Goal: Task Accomplishment & Management: Use online tool/utility

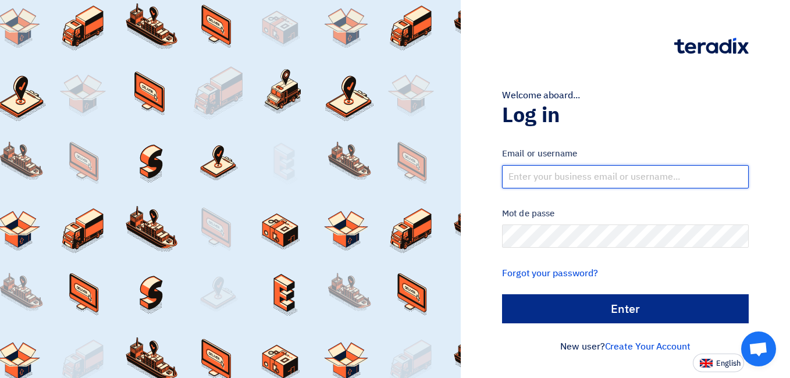
type input "[EMAIL_ADDRESS][DOMAIN_NAME]"
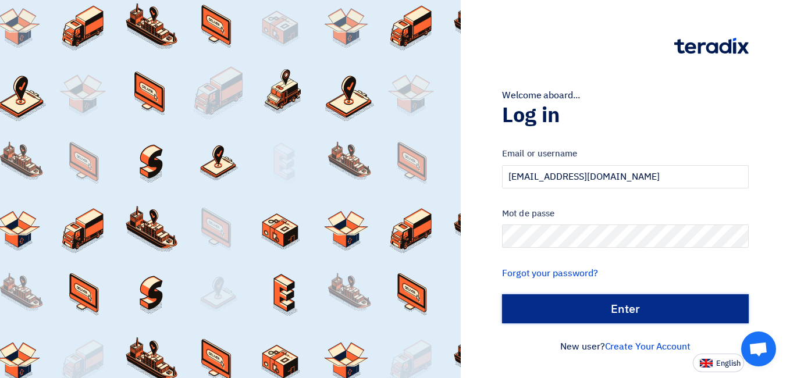
click at [642, 314] on input "الدخول" at bounding box center [625, 308] width 247 height 29
type input "Sign in"
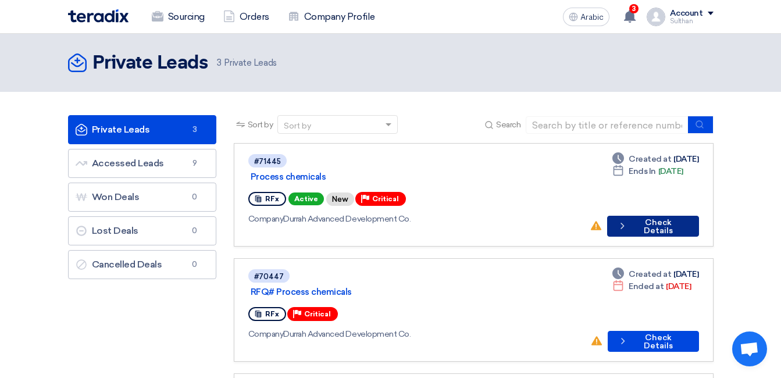
click at [645, 219] on font "Check Details" at bounding box center [658, 227] width 56 height 16
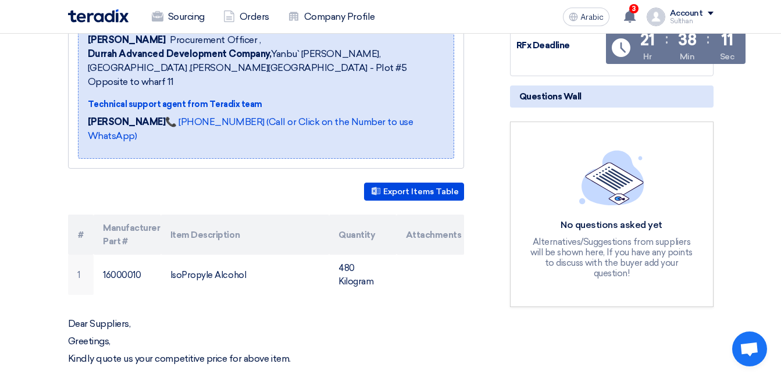
scroll to position [233, 0]
